Goal: Communication & Community: Answer question/provide support

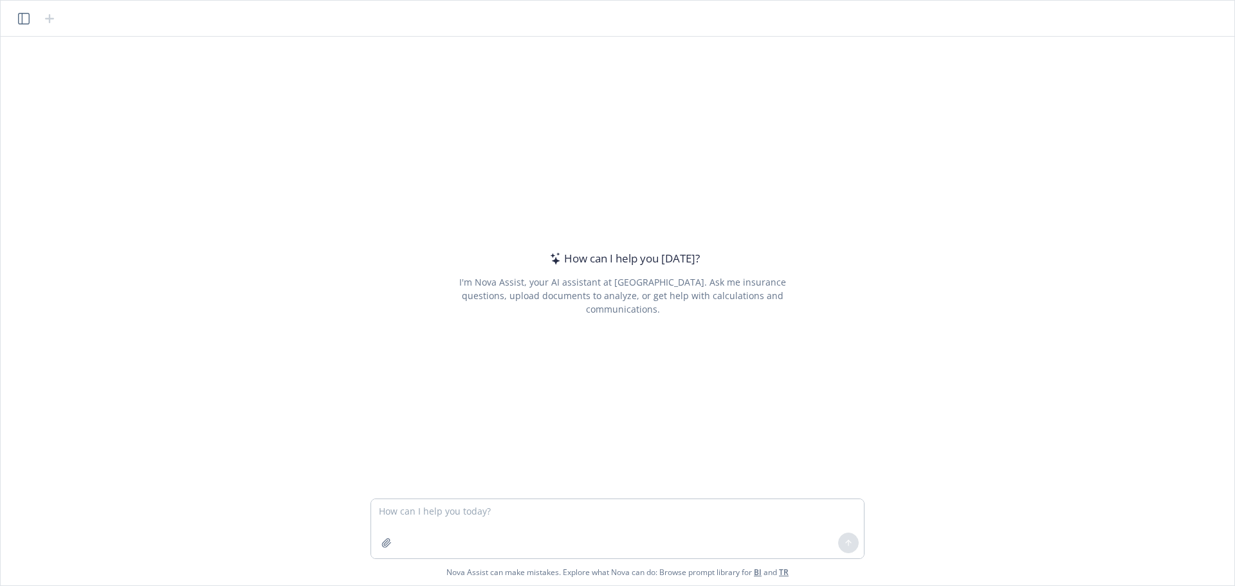
click at [513, 508] on textarea at bounding box center [617, 528] width 493 height 59
type textarea "Loremip dolo sitam consec: Adipi eli seddoei temp incidi utl etdol. Magnaal, E …"
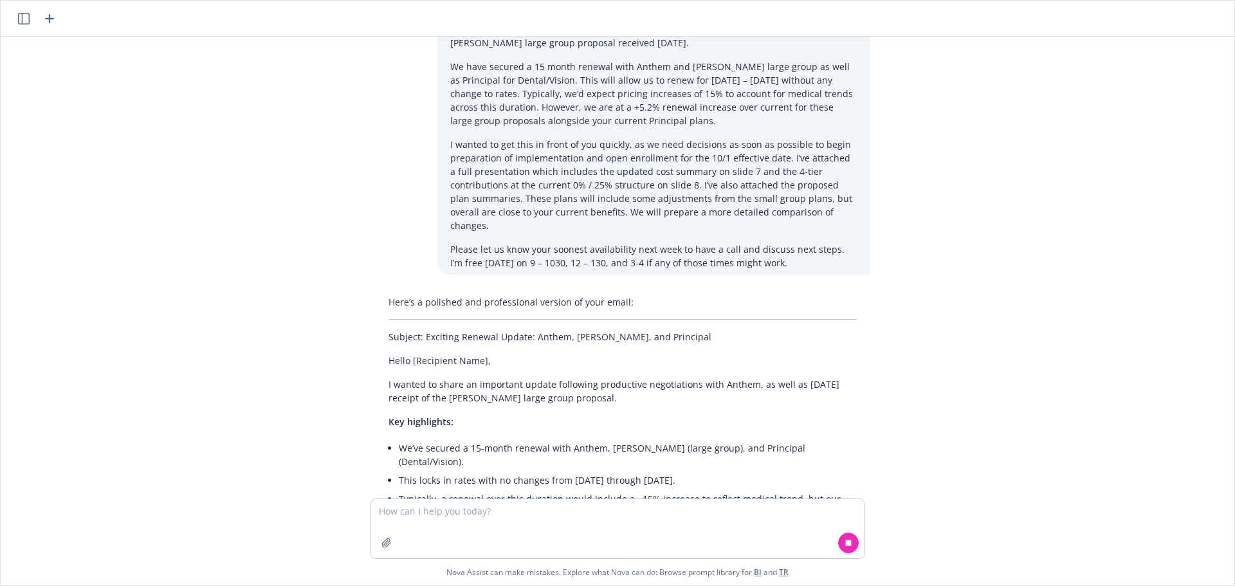
scroll to position [64, 0]
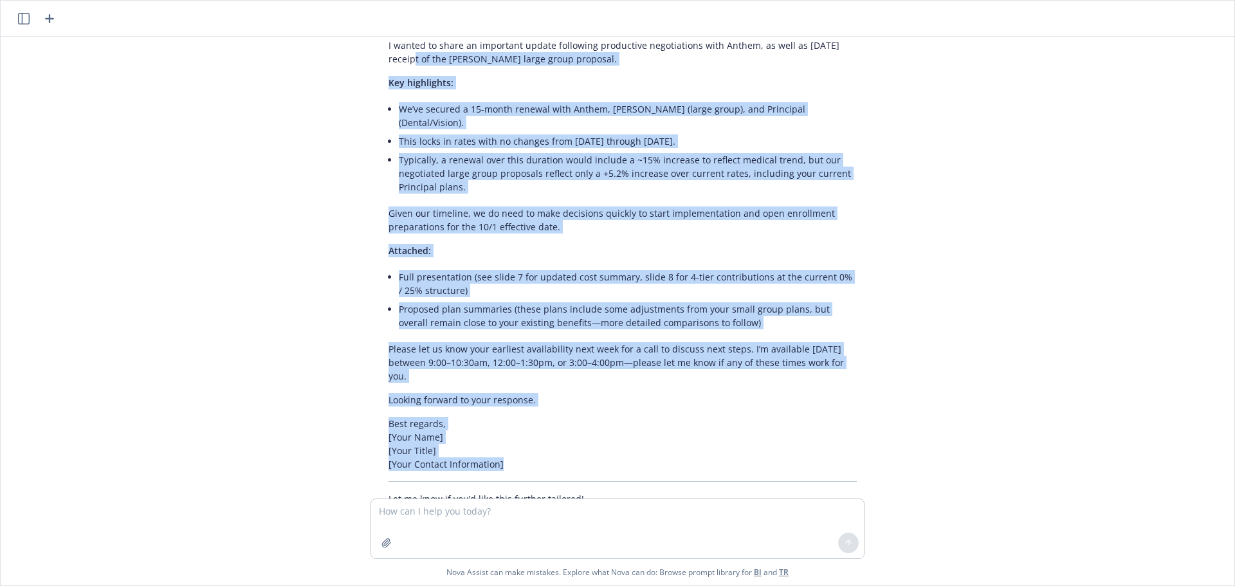
drag, startPoint x: 403, startPoint y: 360, endPoint x: 703, endPoint y: 417, distance: 304.7
click at [703, 430] on div "Here’s a polished and professional version of your email: Subject: Exciting Ren…" at bounding box center [623, 231] width 494 height 560
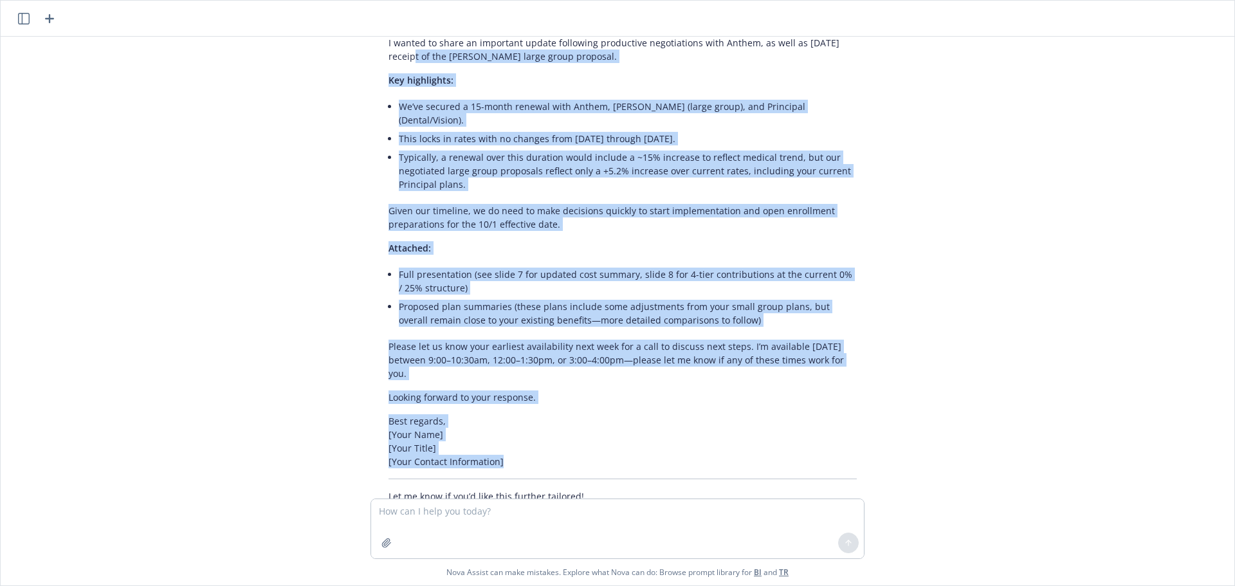
scroll to position [192, 0]
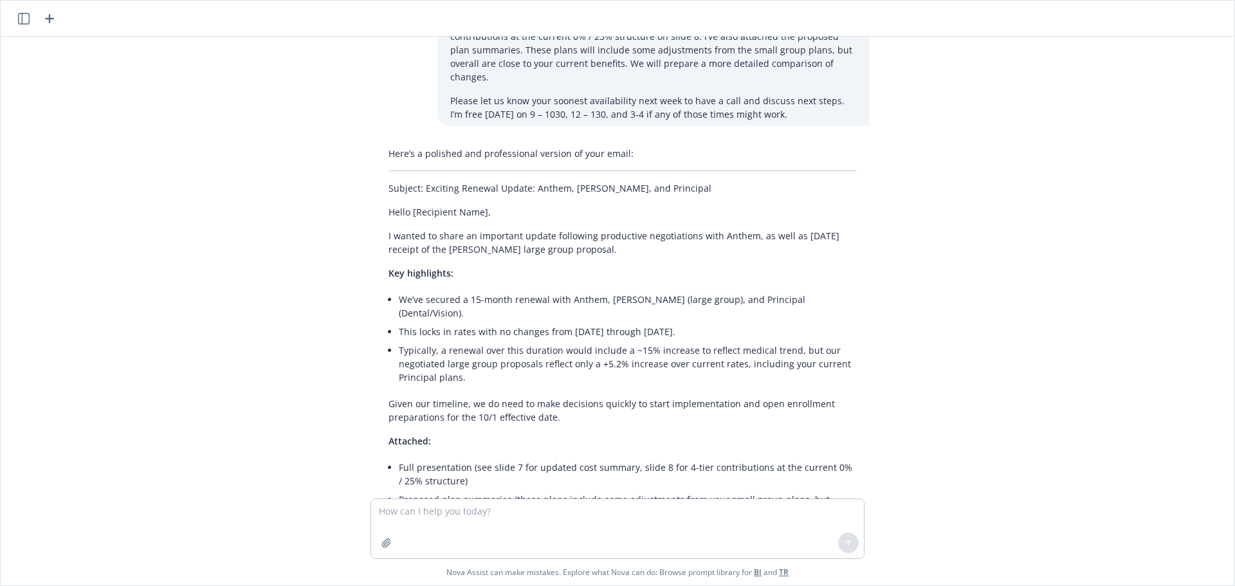
click at [382, 227] on div "Here’s a polished and professional version of your email: Subject: Exciting Ren…" at bounding box center [623, 422] width 494 height 560
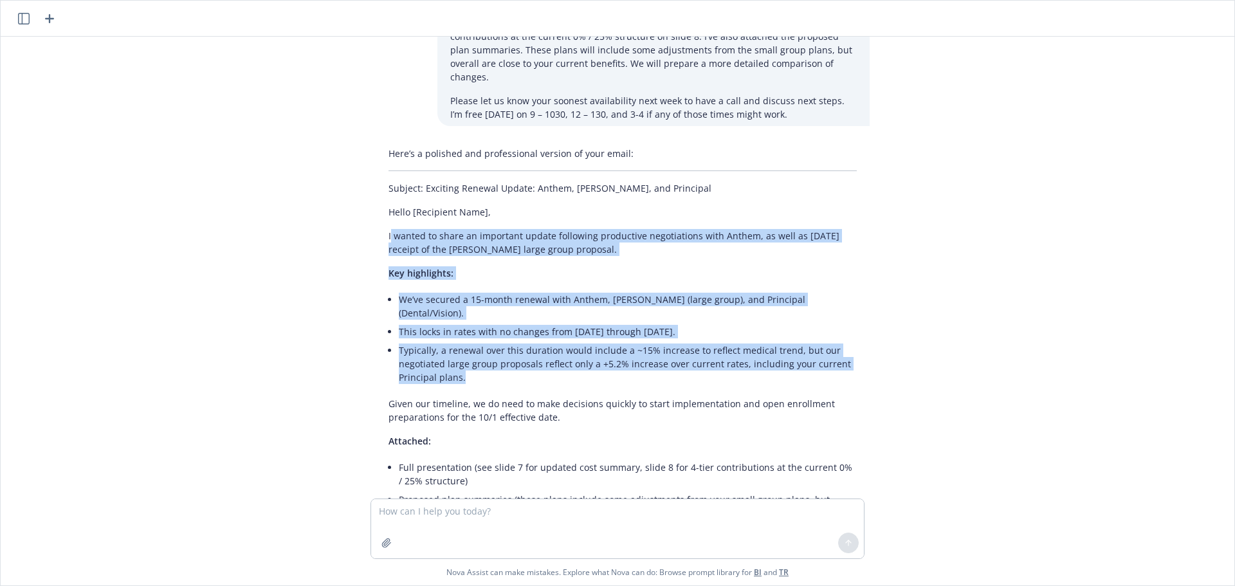
drag, startPoint x: 418, startPoint y: 236, endPoint x: 601, endPoint y: 356, distance: 219.7
click at [601, 356] on div "Here’s a polished and professional version of your email: Subject: Exciting Ren…" at bounding box center [623, 422] width 494 height 560
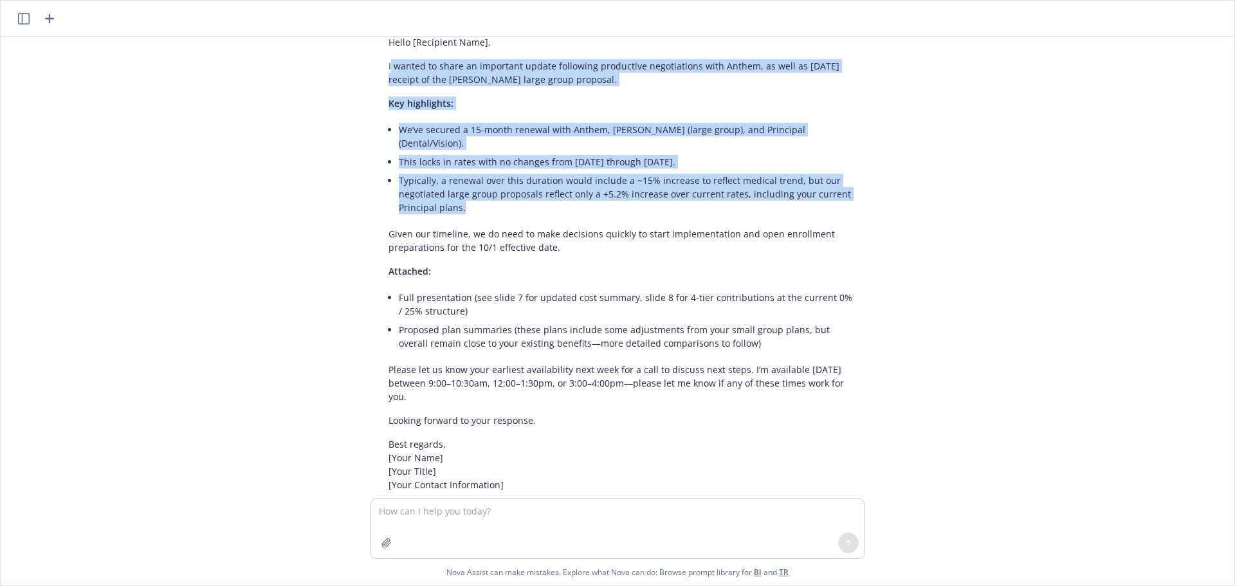
scroll to position [385, 0]
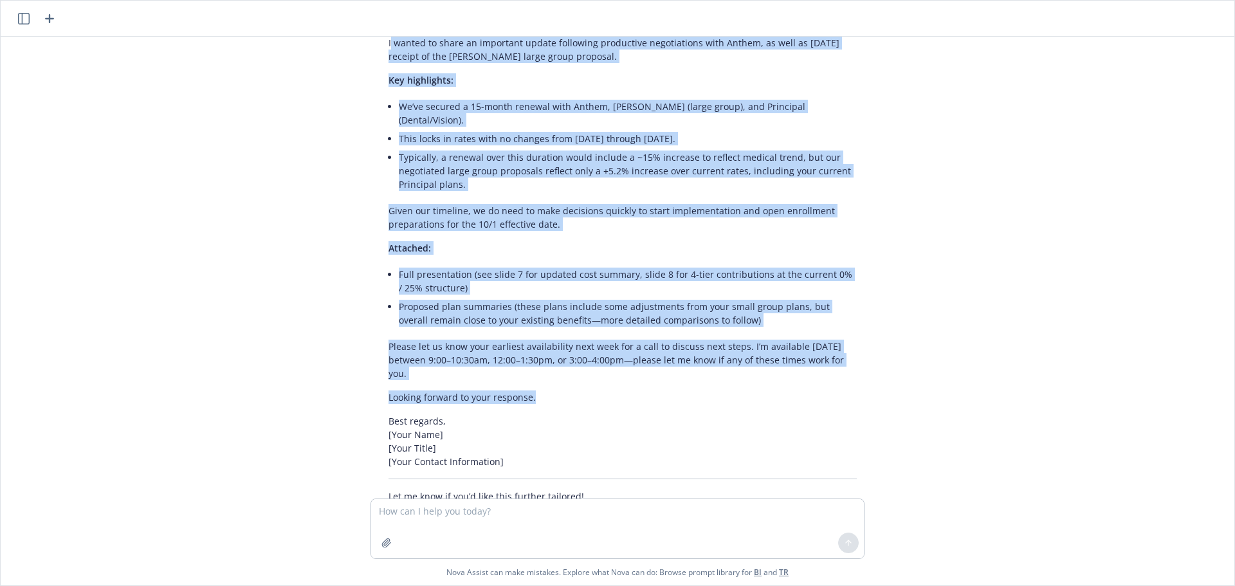
click at [554, 347] on div "Here’s a polished and professional version of your email: Subject: Exciting Ren…" at bounding box center [623, 229] width 494 height 560
copy div "loremi do sitam co adipiscin elitse doeiusmod temporinci utlaboreetdo magn Aliq…"
